Goal: Navigation & Orientation: Find specific page/section

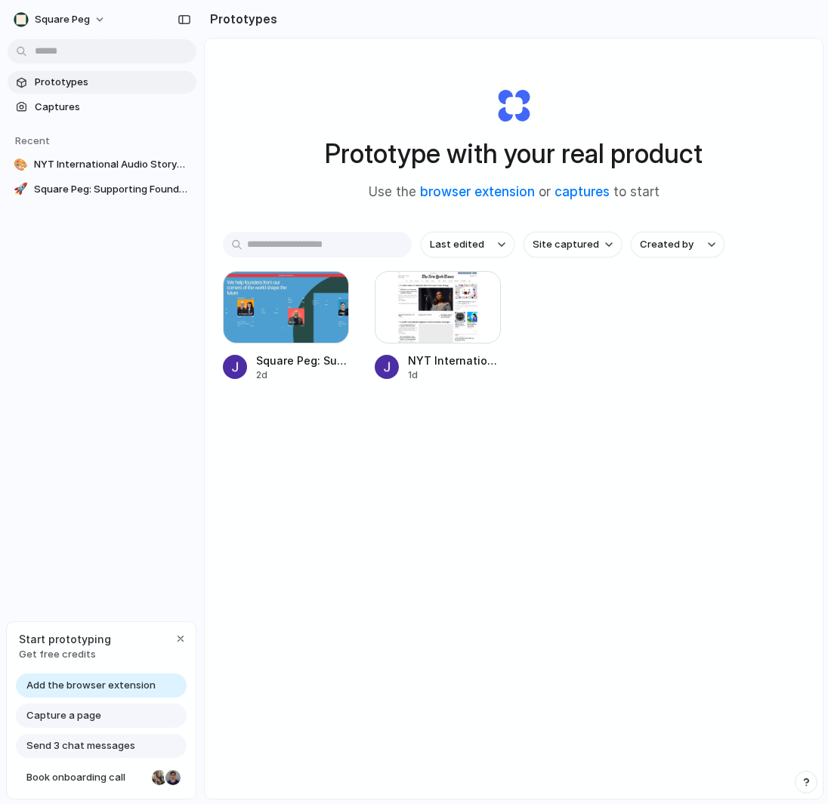
click at [314, 37] on section "Prototypes" at bounding box center [513, 19] width 619 height 38
click at [85, 14] on span "Square Peg" at bounding box center [62, 19] width 55 height 15
click at [593, 51] on div "Settings Invite members Change theme Sign out" at bounding box center [414, 402] width 828 height 804
click at [178, 641] on div "button" at bounding box center [180, 639] width 12 height 12
